Goal: Task Accomplishment & Management: Manage account settings

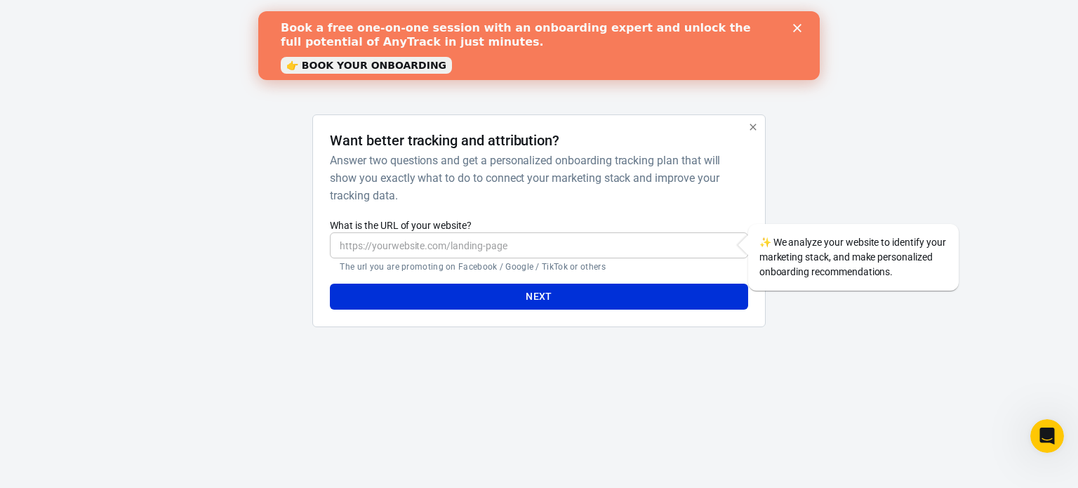
click at [797, 24] on icon "Close" at bounding box center [797, 28] width 8 height 8
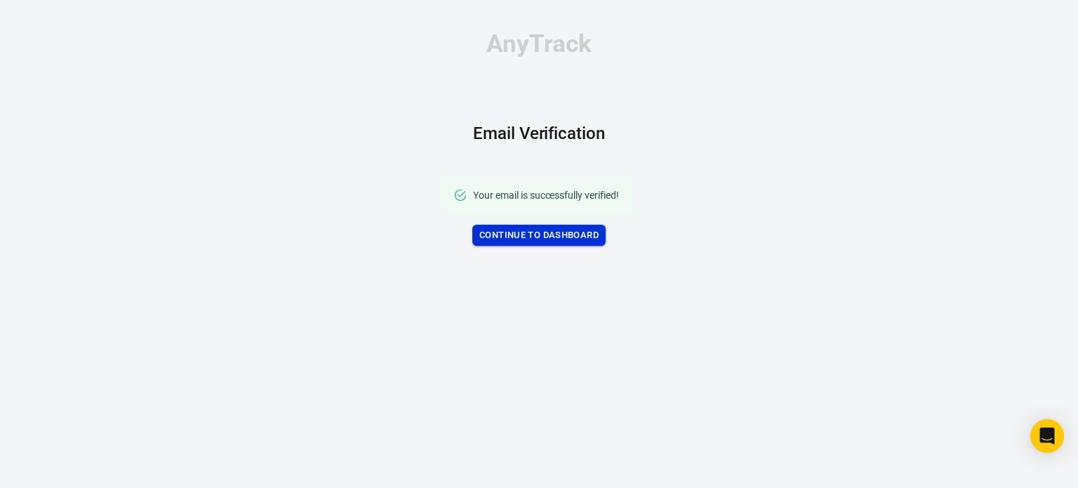
click at [545, 239] on link "Continue to Dashboard" at bounding box center [538, 236] width 133 height 22
